Goal: Navigation & Orientation: Find specific page/section

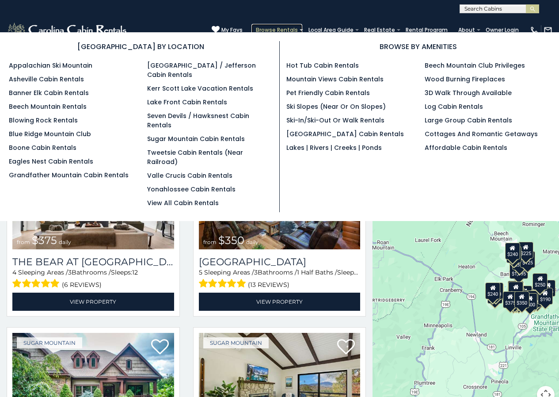
click at [292, 27] on link "Browse Rentals" at bounding box center [276, 30] width 51 height 12
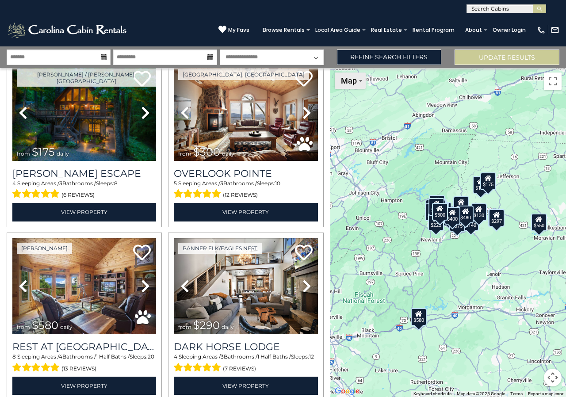
scroll to position [221, 0]
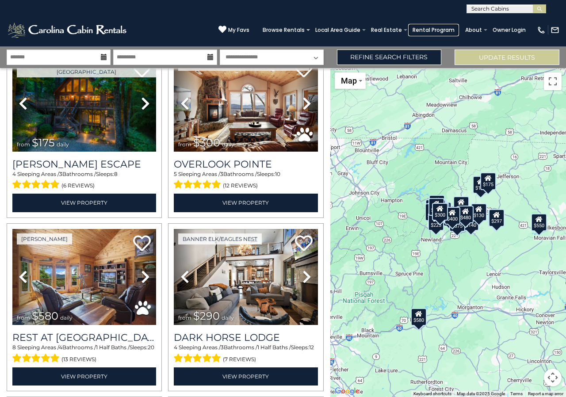
drag, startPoint x: 380, startPoint y: 317, endPoint x: 412, endPoint y: 327, distance: 33.3
click at [432, 34] on link "Rental Program" at bounding box center [433, 30] width 51 height 12
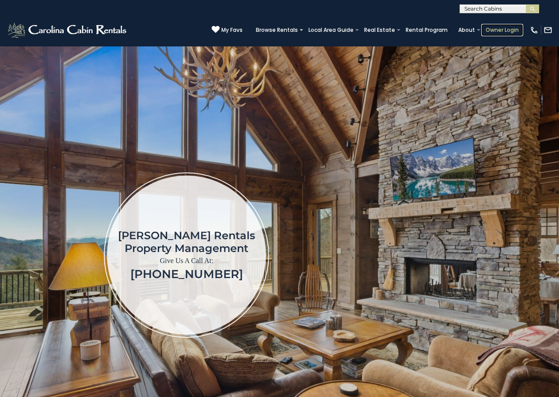
click at [507, 28] on link "Owner Login" at bounding box center [502, 30] width 42 height 12
